Goal: Task Accomplishment & Management: Complete application form

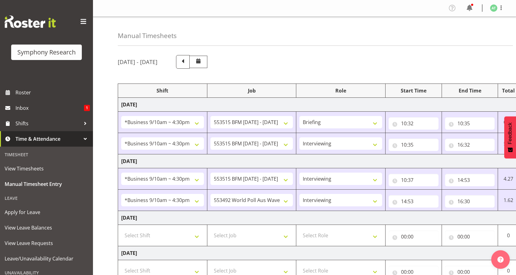
select select "26078"
select select "10731"
select select "26078"
select select "10731"
select select "47"
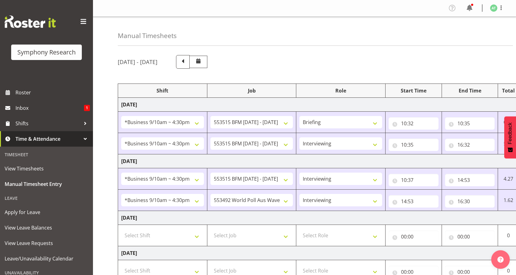
select select "26078"
select select "10731"
select select "47"
select select "26078"
select select "10499"
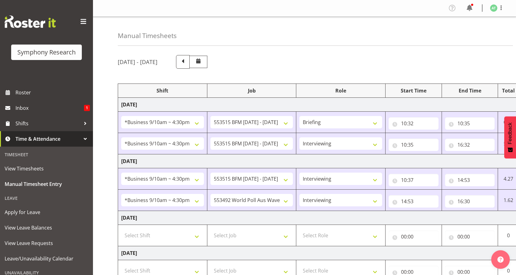
select select "47"
select select "16"
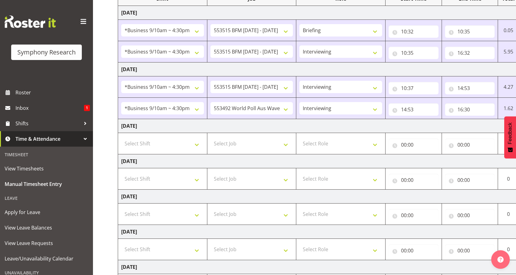
scroll to position [0, 22]
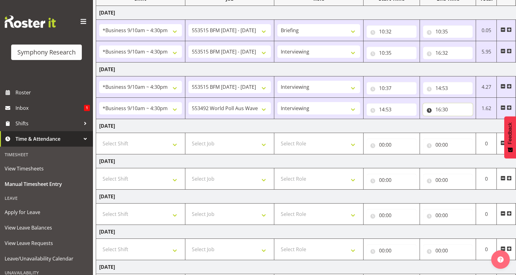
click at [438, 103] on input "16:30" at bounding box center [448, 109] width 50 height 12
click at [478, 120] on select "00 01 02 03 04 05 06 07 08 09 10 11 12 13 14 15 16 17 18 19 20 21 22 23 24 25 2…" at bounding box center [481, 126] width 14 height 12
select select "17"
click at [475, 120] on select "00 01 02 03 04 05 06 07 08 09 10 11 12 13 14 15 16 17 18 19 20 21 22 23 24 25 2…" at bounding box center [481, 126] width 14 height 12
type input "16:17"
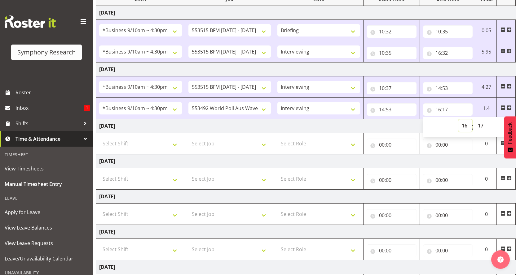
click at [469, 120] on select "00 01 02 03 04 05 06 07 08 09 10 11 12 13 14 15 16 17 18 19 20 21 22 23" at bounding box center [465, 126] width 14 height 12
select select "17"
click at [463, 120] on select "00 01 02 03 04 05 06 07 08 09 10 11 12 13 14 15 16 17 18 19 20 21 22 23" at bounding box center [465, 126] width 14 height 12
type input "17:17"
click at [480, 120] on select "00 01 02 03 04 05 06 07 08 09 10 11 12 13 14 15 16 17 18 19 20 21 22 23 24 25 2…" at bounding box center [481, 126] width 14 height 12
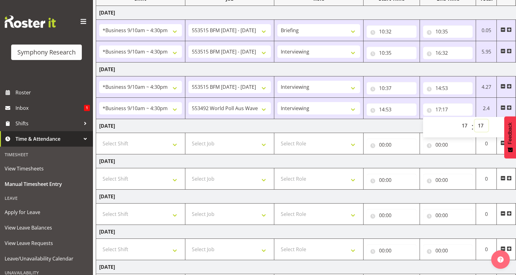
select select "5"
click at [474, 120] on select "00 01 02 03 04 05 06 07 08 09 10 11 12 13 14 15 16 17 18 19 20 21 22 23 24 25 2…" at bounding box center [481, 126] width 14 height 12
type input "17:05"
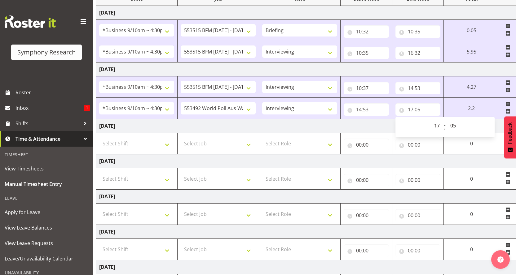
click at [510, 109] on span at bounding box center [507, 111] width 5 height 5
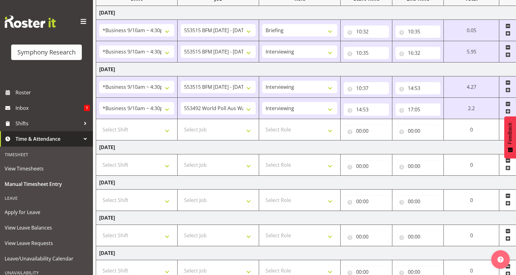
click at [505, 123] on span at bounding box center [507, 125] width 5 height 5
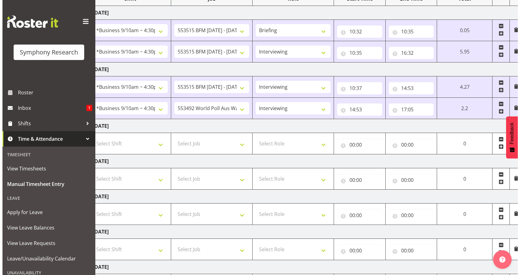
scroll to position [0, 36]
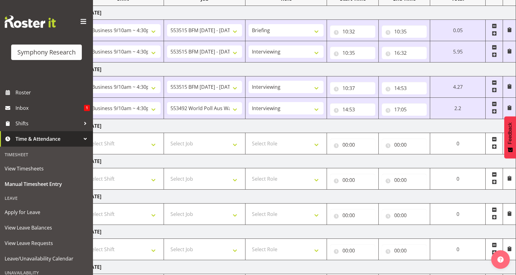
click at [508, 105] on span at bounding box center [509, 107] width 5 height 5
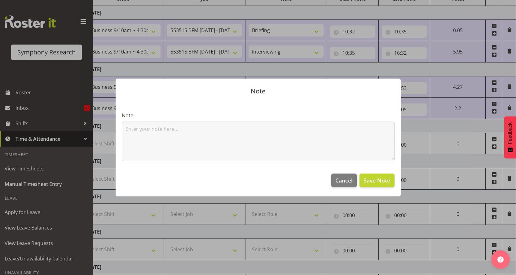
scroll to position [0, 31]
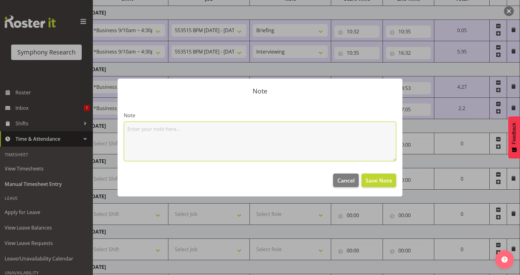
click at [135, 134] on textarea at bounding box center [260, 142] width 273 height 40
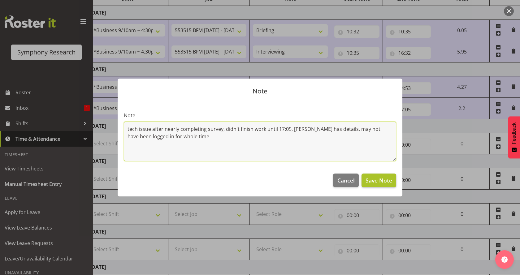
type textarea "tech issue after nearly completing survey, didn't finish work until 17:05, [PER…"
click at [382, 177] on span "Save Note" at bounding box center [379, 181] width 27 height 8
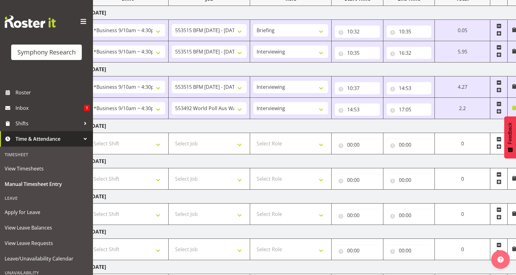
drag, startPoint x: 434, startPoint y: 260, endPoint x: 226, endPoint y: 148, distance: 235.9
